Goal: Transaction & Acquisition: Purchase product/service

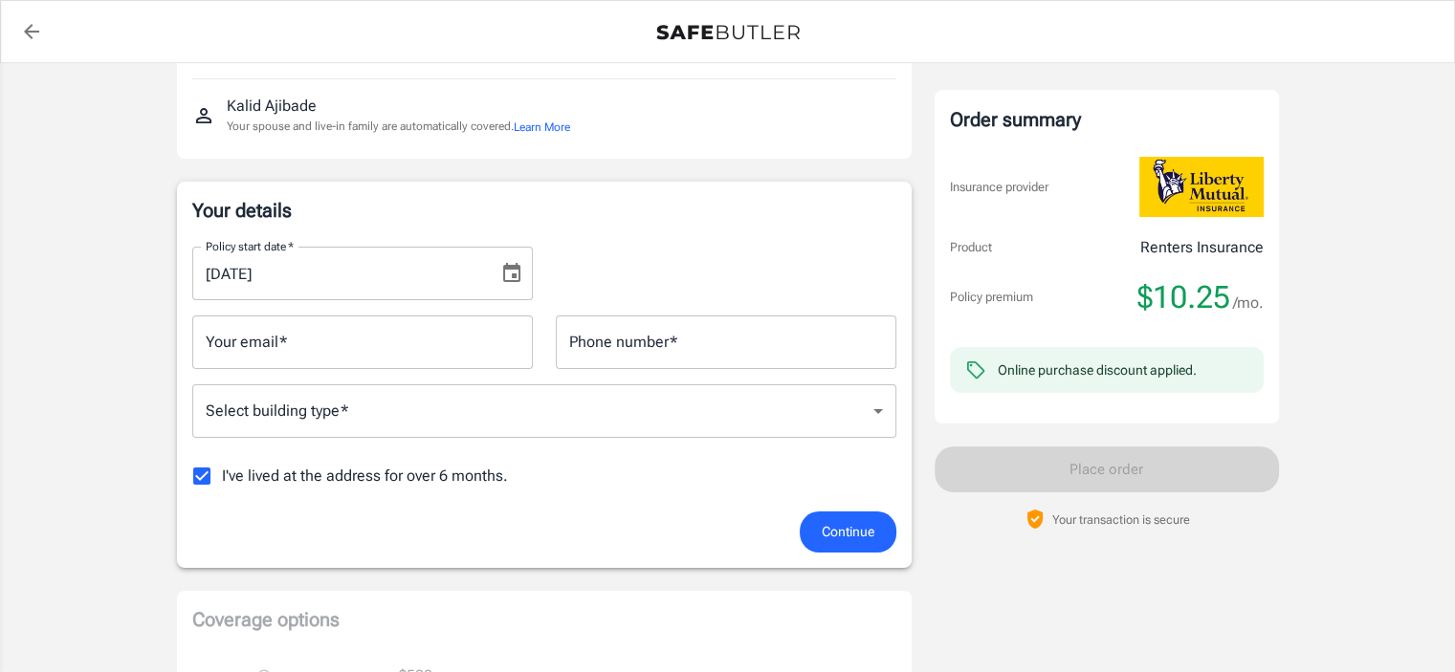
scroll to position [221, 0]
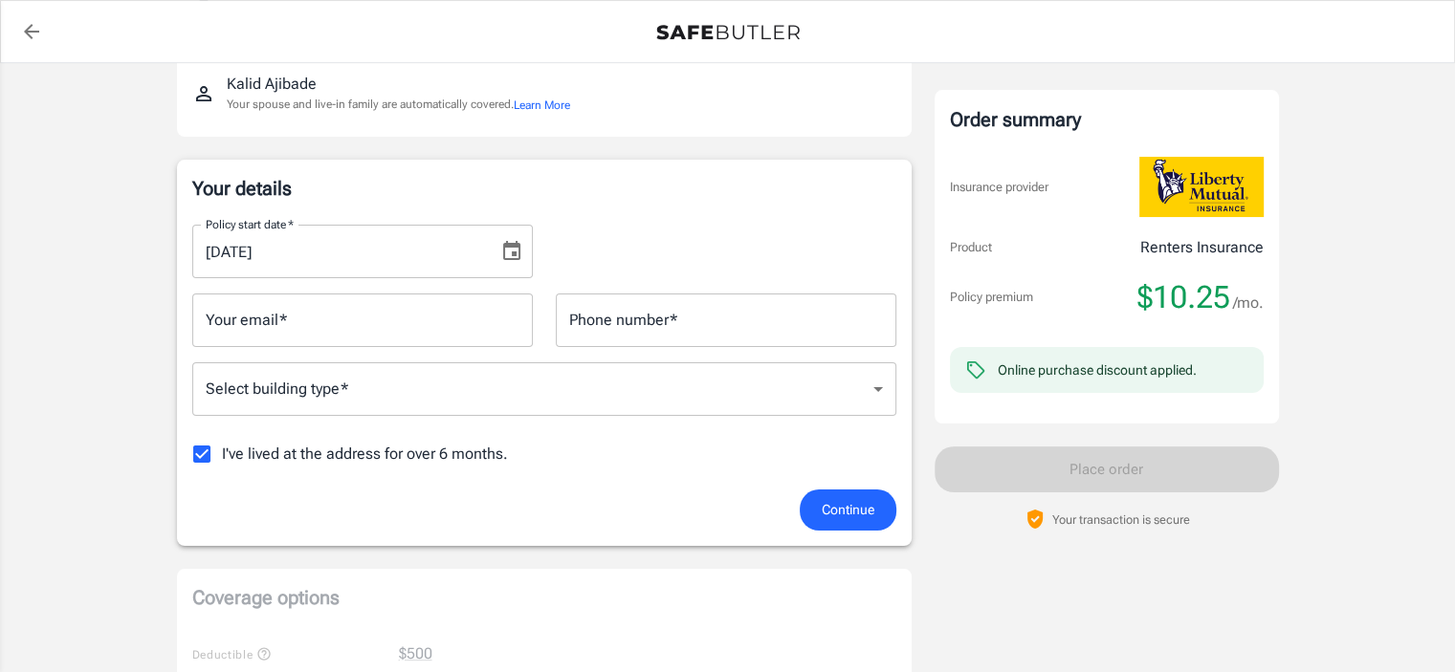
drag, startPoint x: 1467, startPoint y: 80, endPoint x: 1461, endPoint y: 156, distance: 75.9
click at [354, 458] on span "I've lived at the address for over 6 months." at bounding box center [365, 454] width 286 height 23
click at [222, 458] on input "I've lived at the address for over 6 months." at bounding box center [202, 454] width 40 height 40
checkbox input "false"
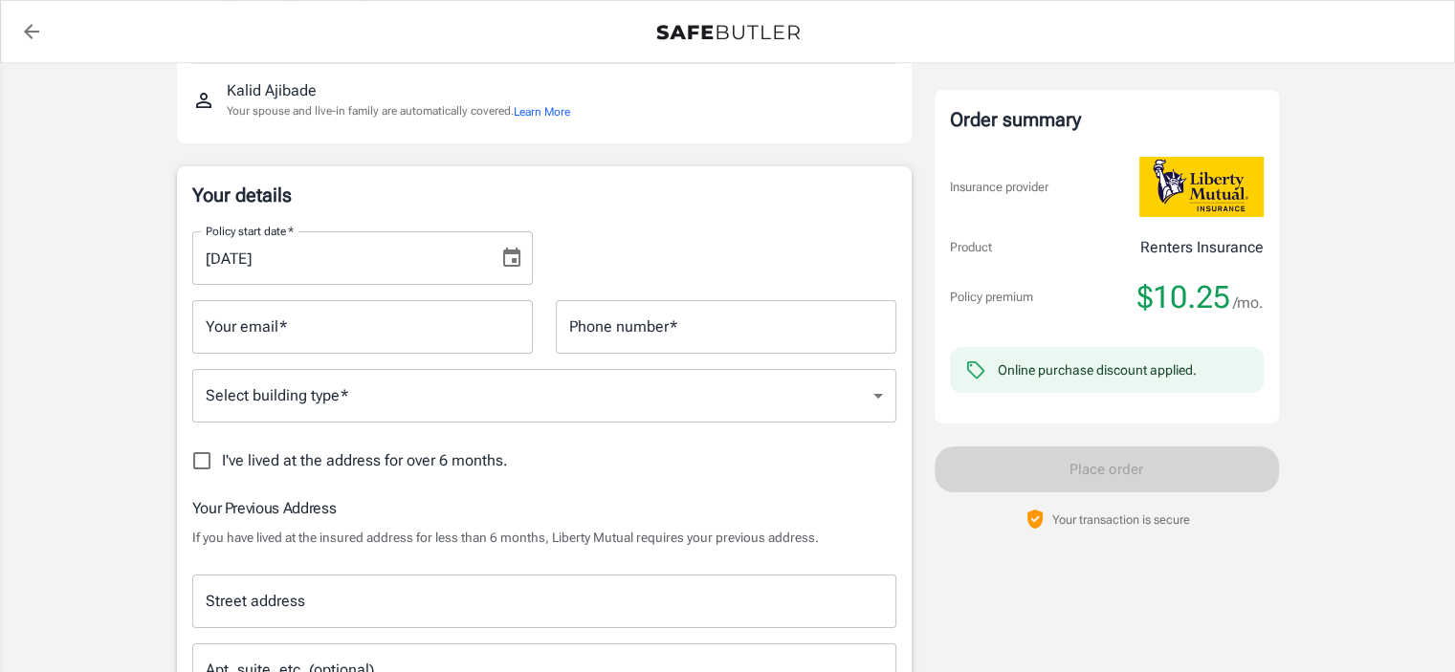
scroll to position [203, 0]
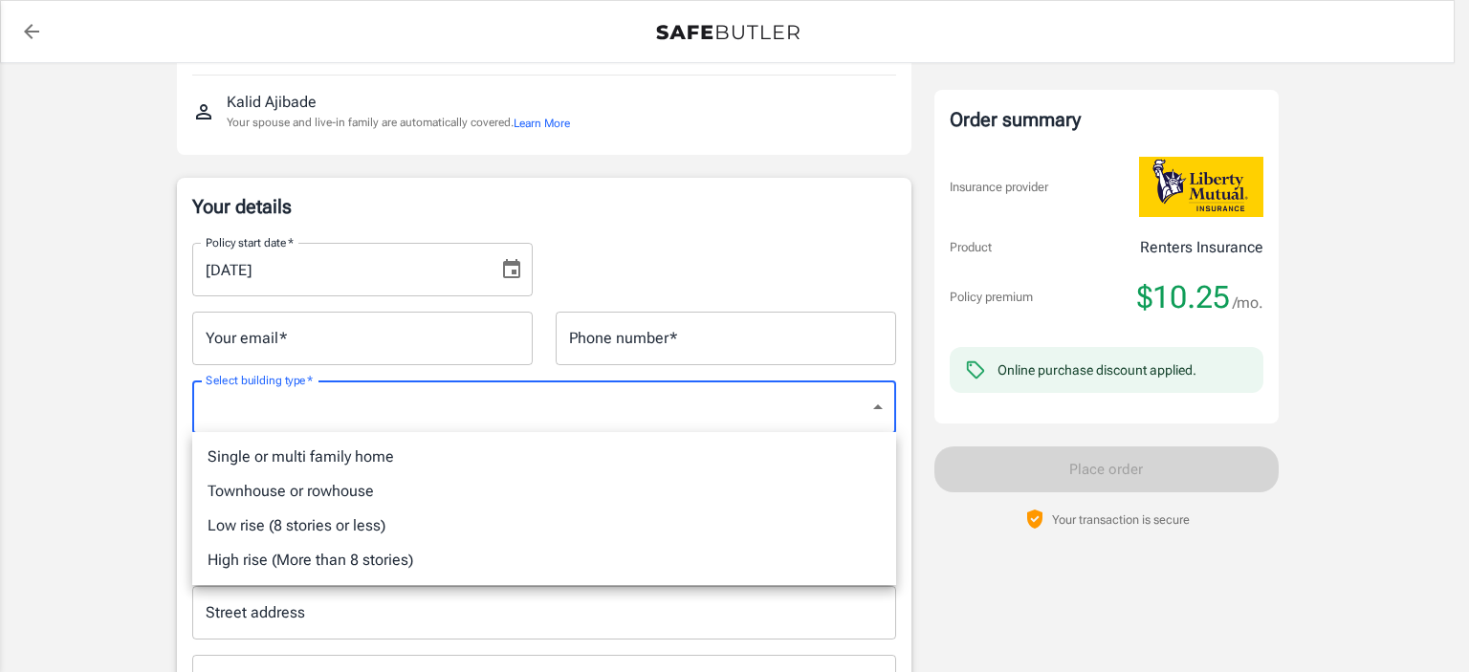
click at [463, 526] on li "Low rise (8 stories or less)" at bounding box center [544, 526] width 704 height 34
type input "lowrise"
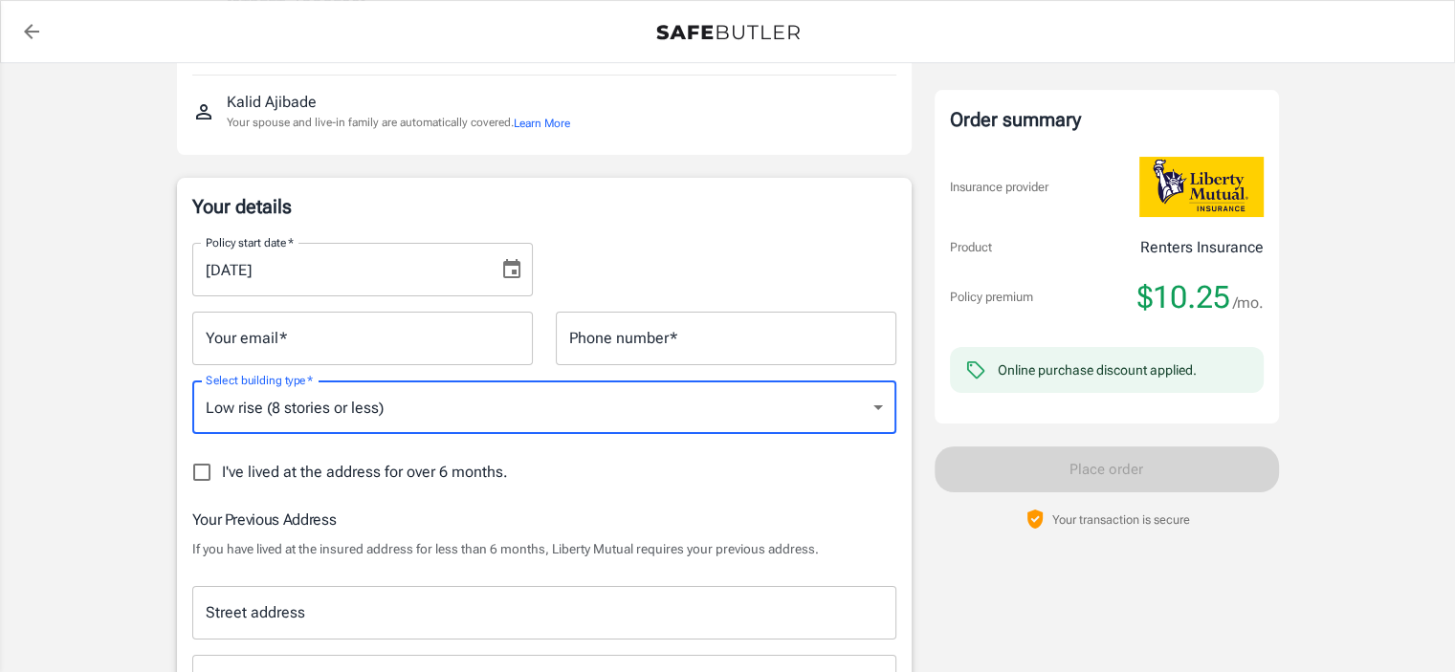
click at [383, 350] on input "Your email   *" at bounding box center [362, 339] width 341 height 54
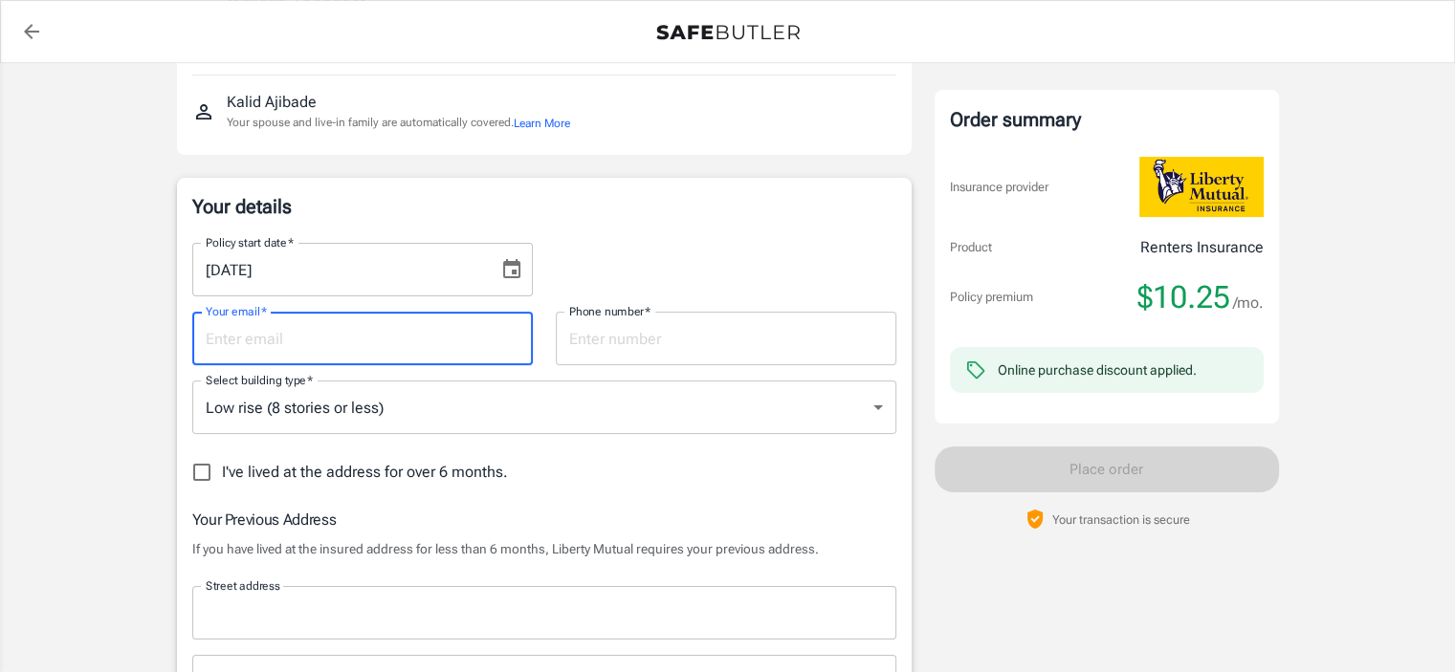
type input "[EMAIL_ADDRESS][DOMAIN_NAME]"
type input "3466983245"
type input "[STREET_ADDRESS]"
type input "[GEOGRAPHIC_DATA]"
type input "77406"
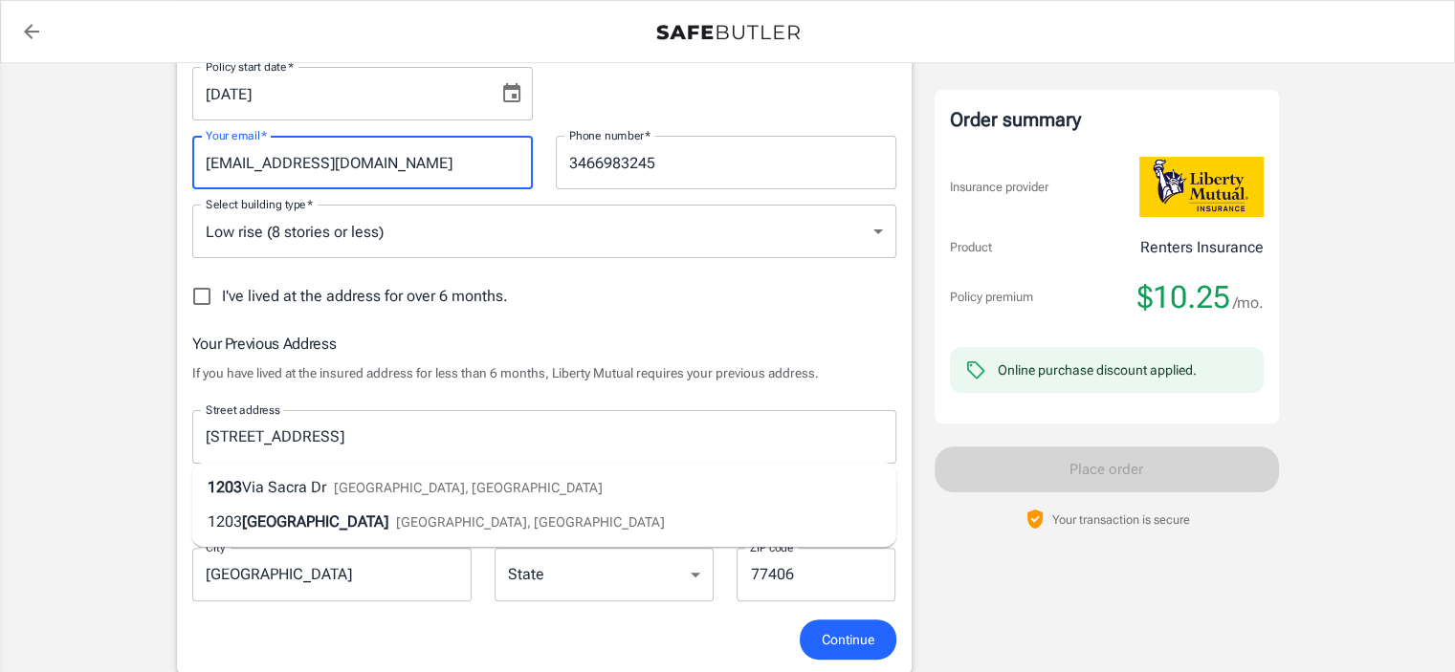
scroll to position [452, 0]
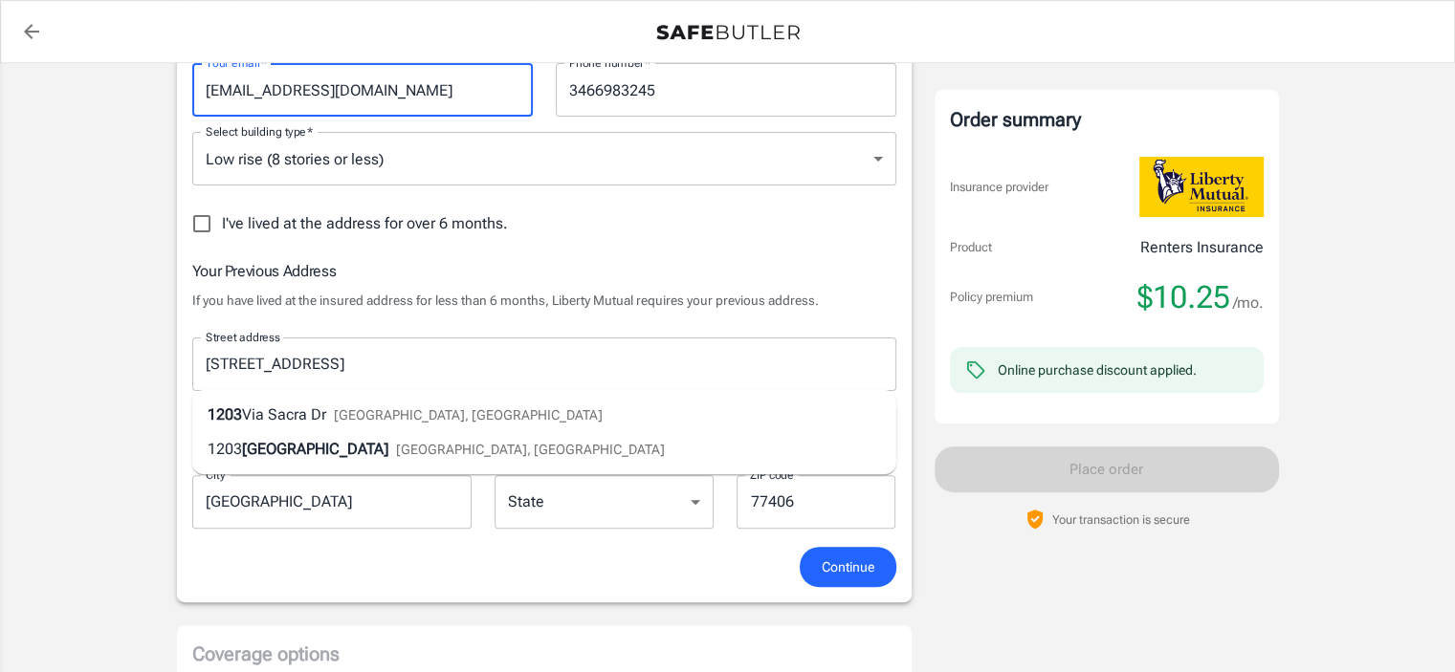
click at [665, 428] on li "[STREET_ADDRESS][PERSON_NAME]" at bounding box center [544, 415] width 704 height 34
type input "[STREET_ADDRESS]"
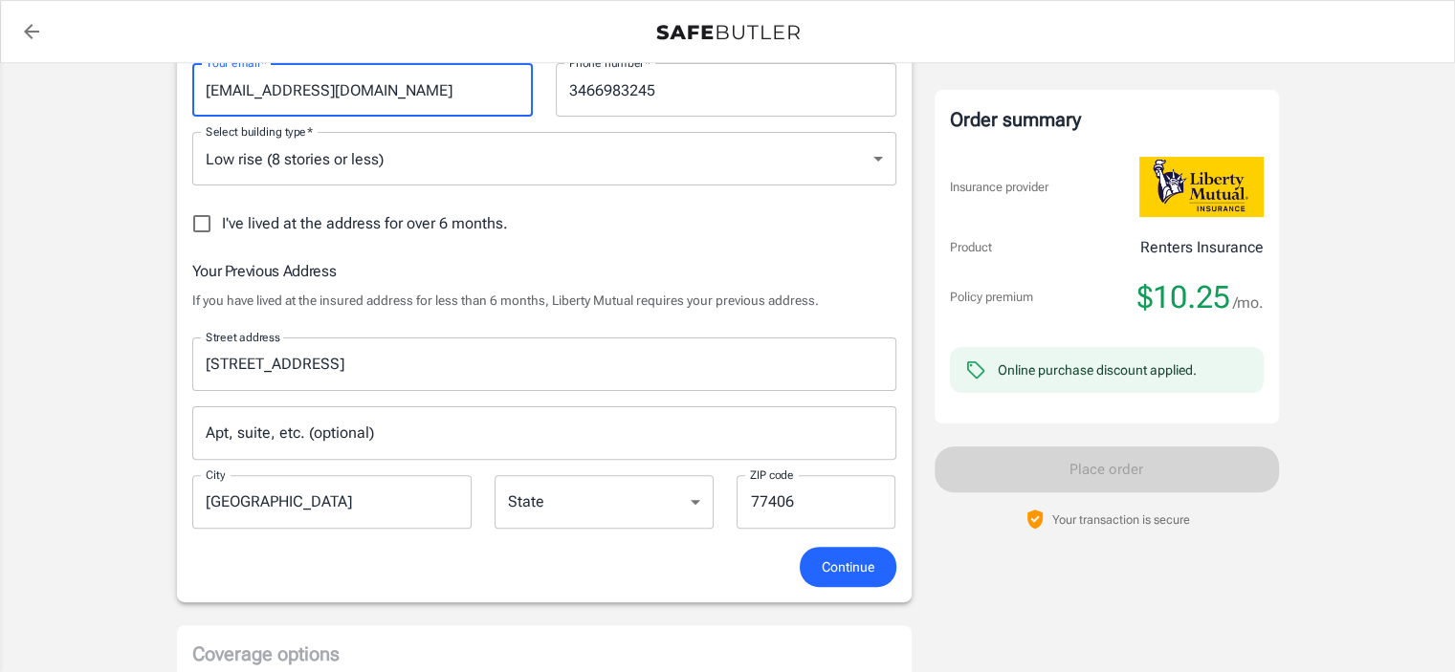
select select "[GEOGRAPHIC_DATA]"
click at [625, 496] on select "[US_STATE] [US_STATE] [US_STATE] [US_STATE] [US_STATE] [US_STATE] [US_STATE] [U…" at bounding box center [604, 502] width 219 height 54
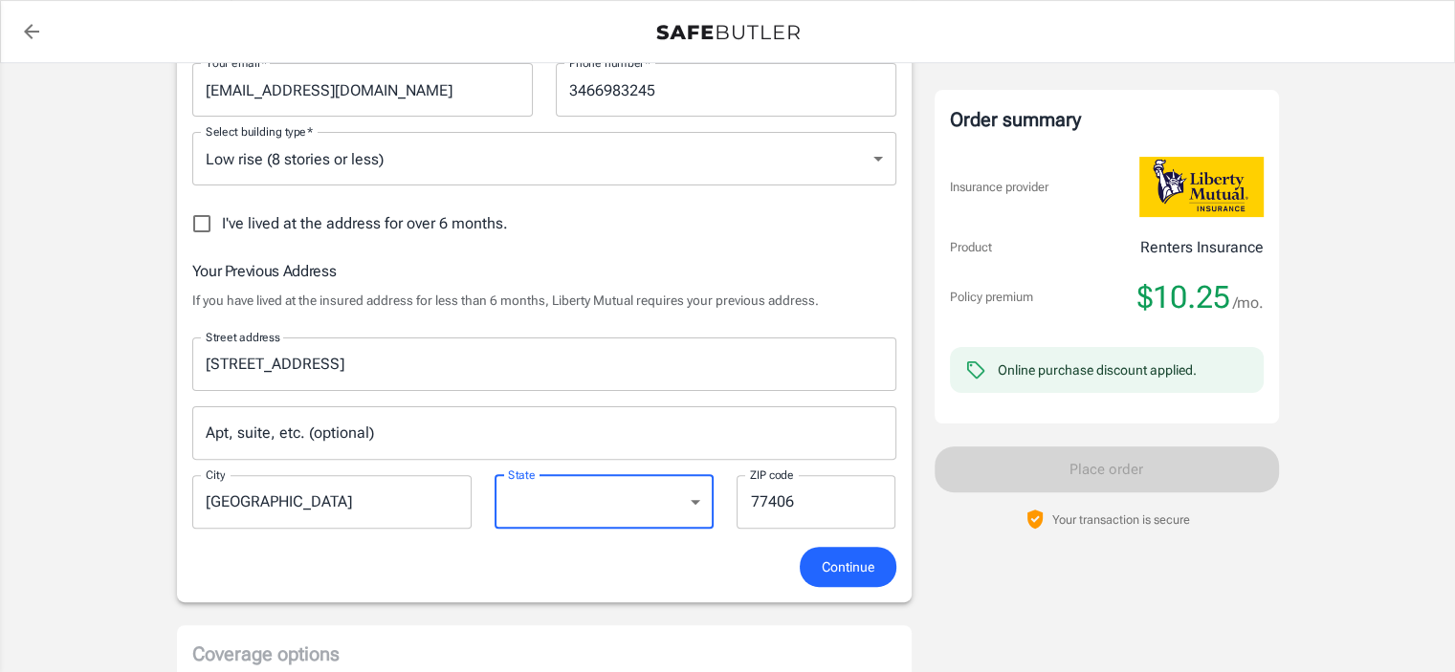
click at [625, 496] on select "[US_STATE] [US_STATE] [US_STATE] [US_STATE] [US_STATE] [US_STATE] [US_STATE] [U…" at bounding box center [604, 502] width 219 height 54
click at [847, 567] on span "Continue" at bounding box center [848, 568] width 53 height 24
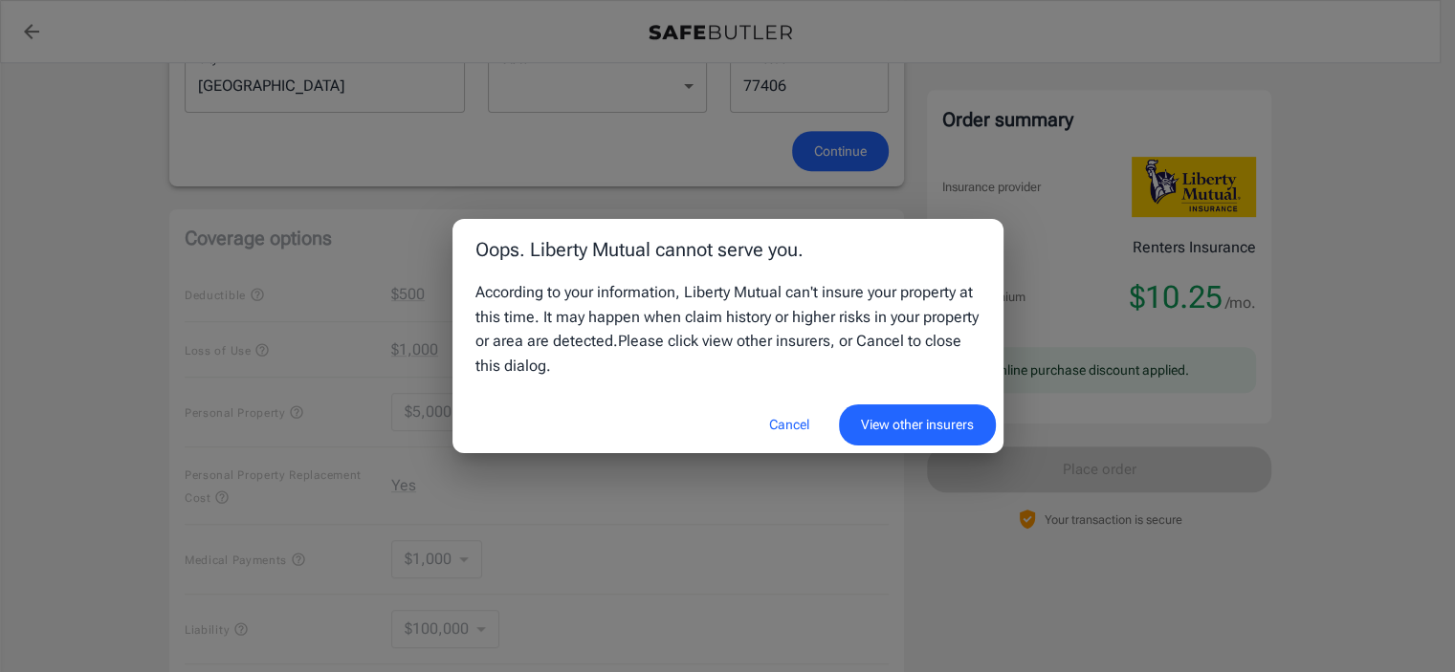
scroll to position [980, 0]
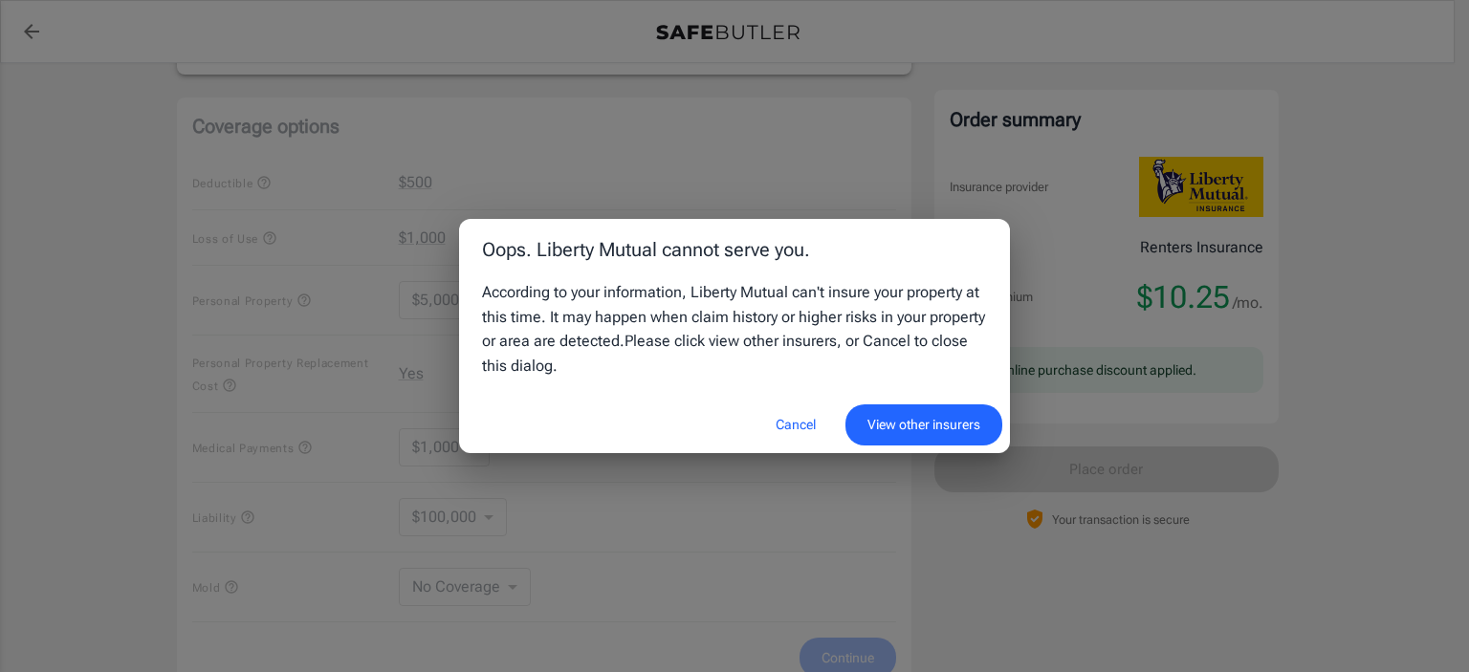
drag, startPoint x: 1462, startPoint y: 216, endPoint x: 1467, endPoint y: 424, distance: 207.7
click at [1454, 424] on html "Policy premium $ 10.25 /mo Liberty Mutual Renters Insurance [STREET_ADDRESS] Yo…" at bounding box center [734, 103] width 1469 height 2166
click at [910, 431] on button "View other insurers" at bounding box center [924, 425] width 157 height 41
